Goal: Information Seeking & Learning: Learn about a topic

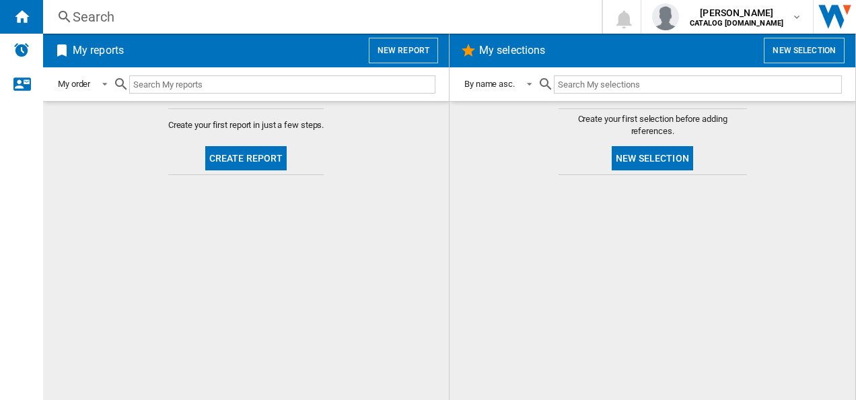
click at [94, 15] on div "Search" at bounding box center [320, 16] width 494 height 19
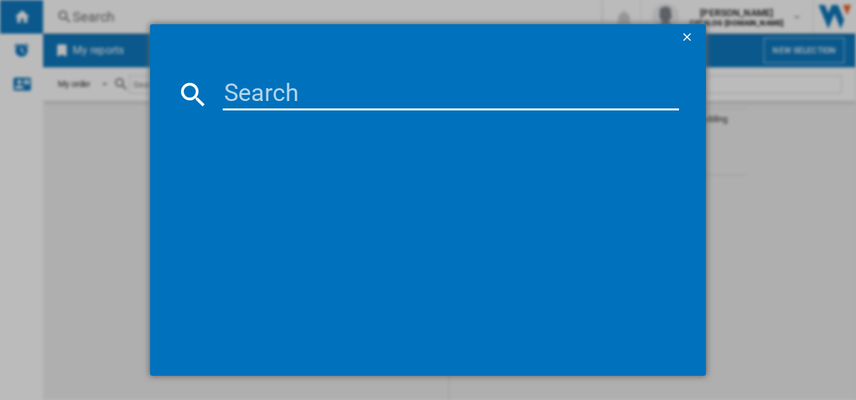
click at [267, 93] on input at bounding box center [451, 94] width 457 height 32
paste input "KMX365060B"
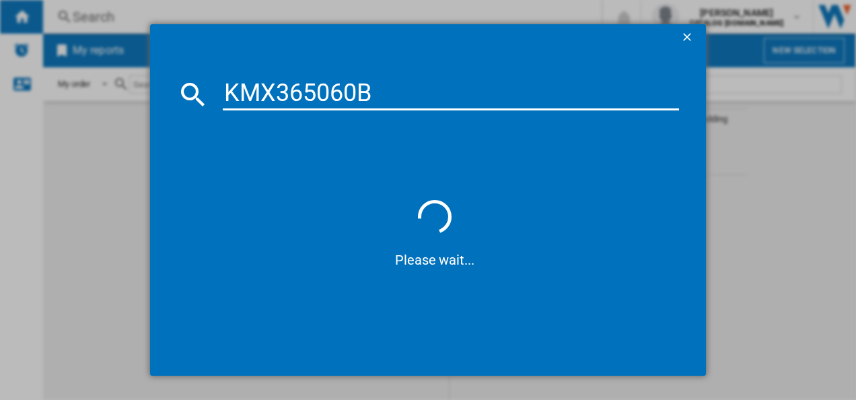
type input "KMX365060B"
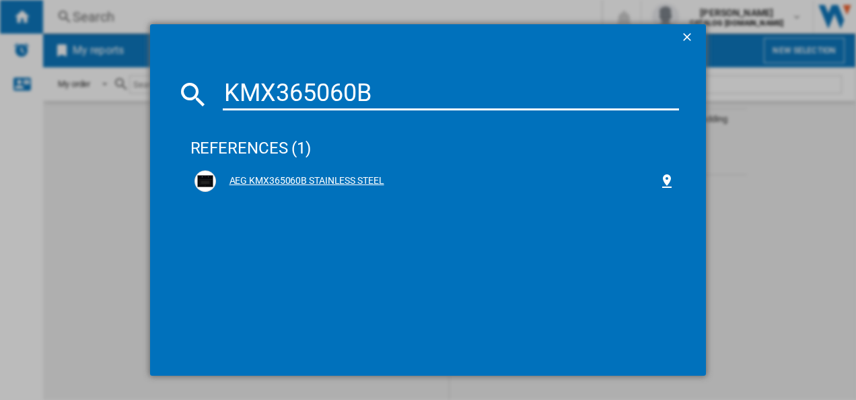
click at [279, 183] on div "AEG KMX365060B STAINLESS STEEL" at bounding box center [438, 180] width 444 height 13
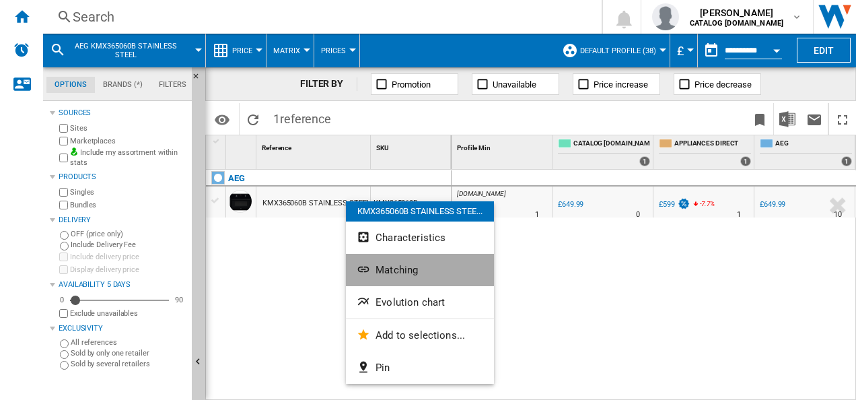
click at [395, 268] on span "Matching" at bounding box center [397, 270] width 42 height 12
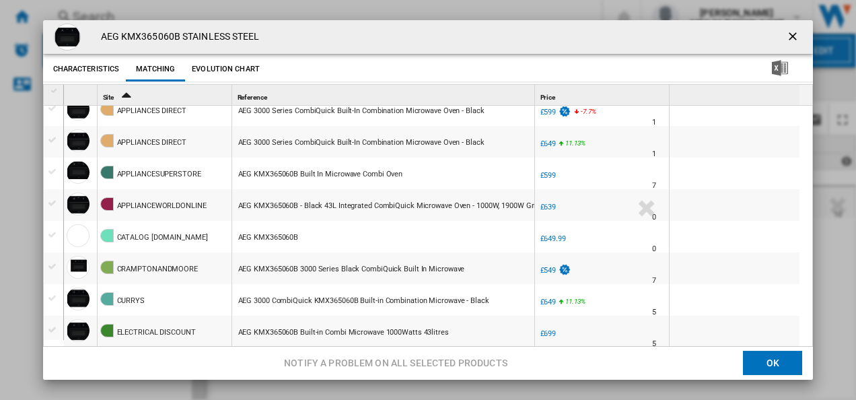
scroll to position [135, 0]
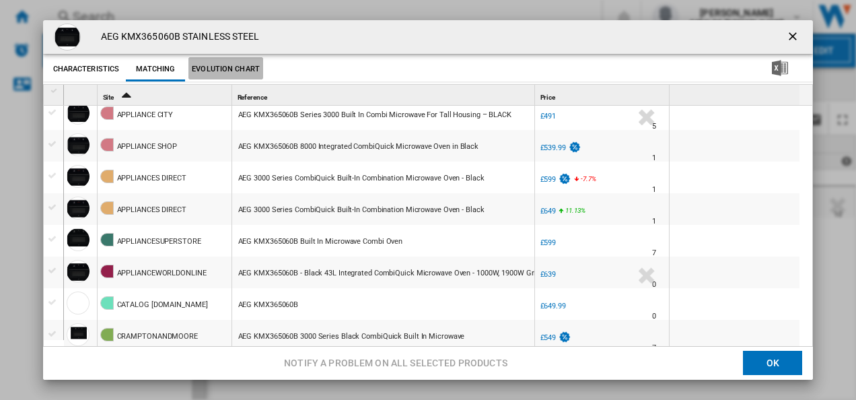
click at [229, 63] on button "Evolution chart" at bounding box center [226, 69] width 75 height 24
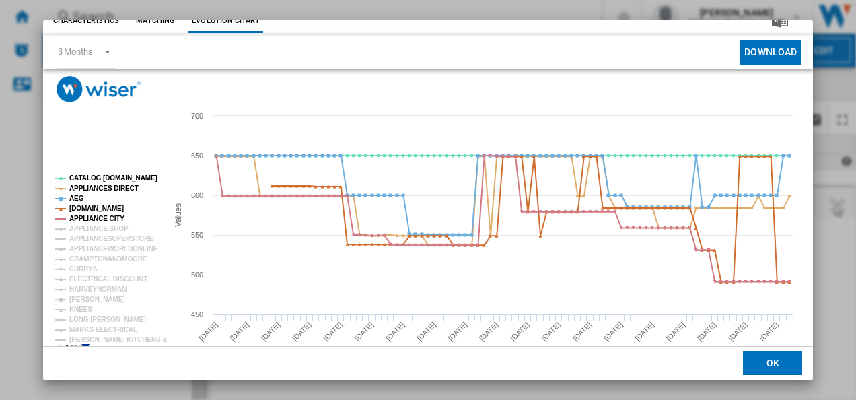
scroll to position [67, 0]
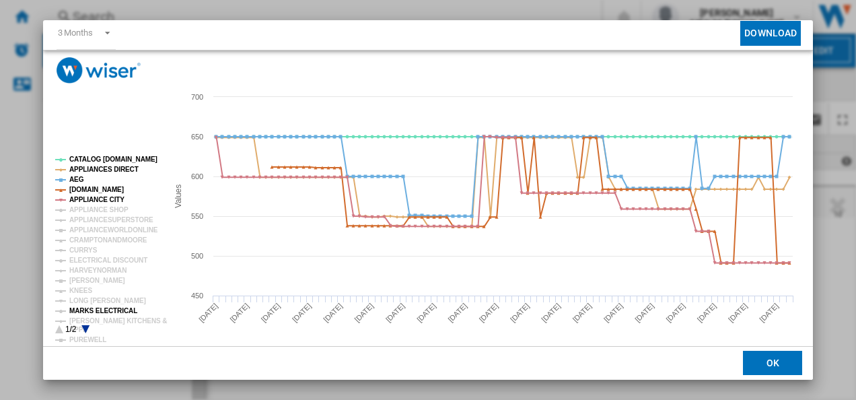
click at [116, 308] on tspan "MARKS ELECTRICAL" at bounding box center [103, 310] width 68 height 7
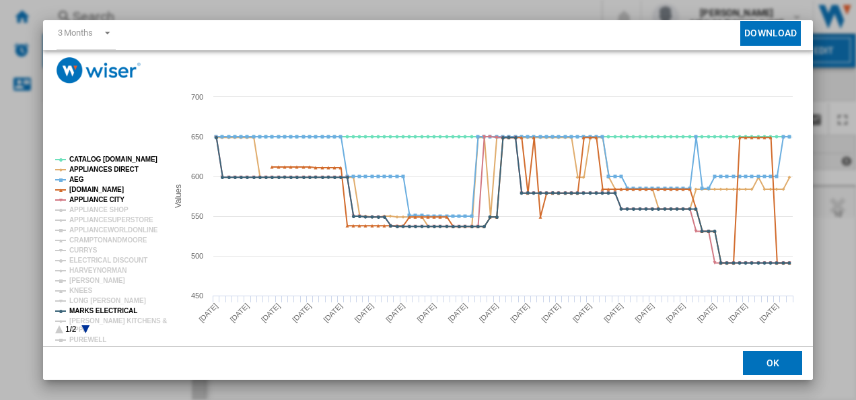
click at [131, 104] on rect "Product popup" at bounding box center [425, 217] width 764 height 269
